Goal: Find specific page/section: Find specific page/section

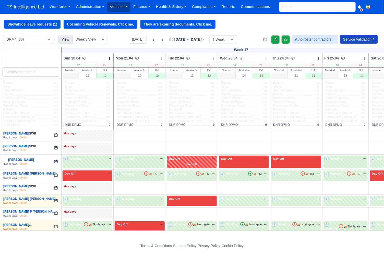
click at [124, 10] on link "Vehicles" at bounding box center [118, 7] width 23 height 10
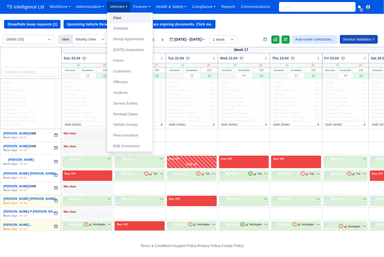
click at [121, 18] on link "Fleet" at bounding box center [129, 18] width 41 height 11
